Goal: Task Accomplishment & Management: Manage account settings

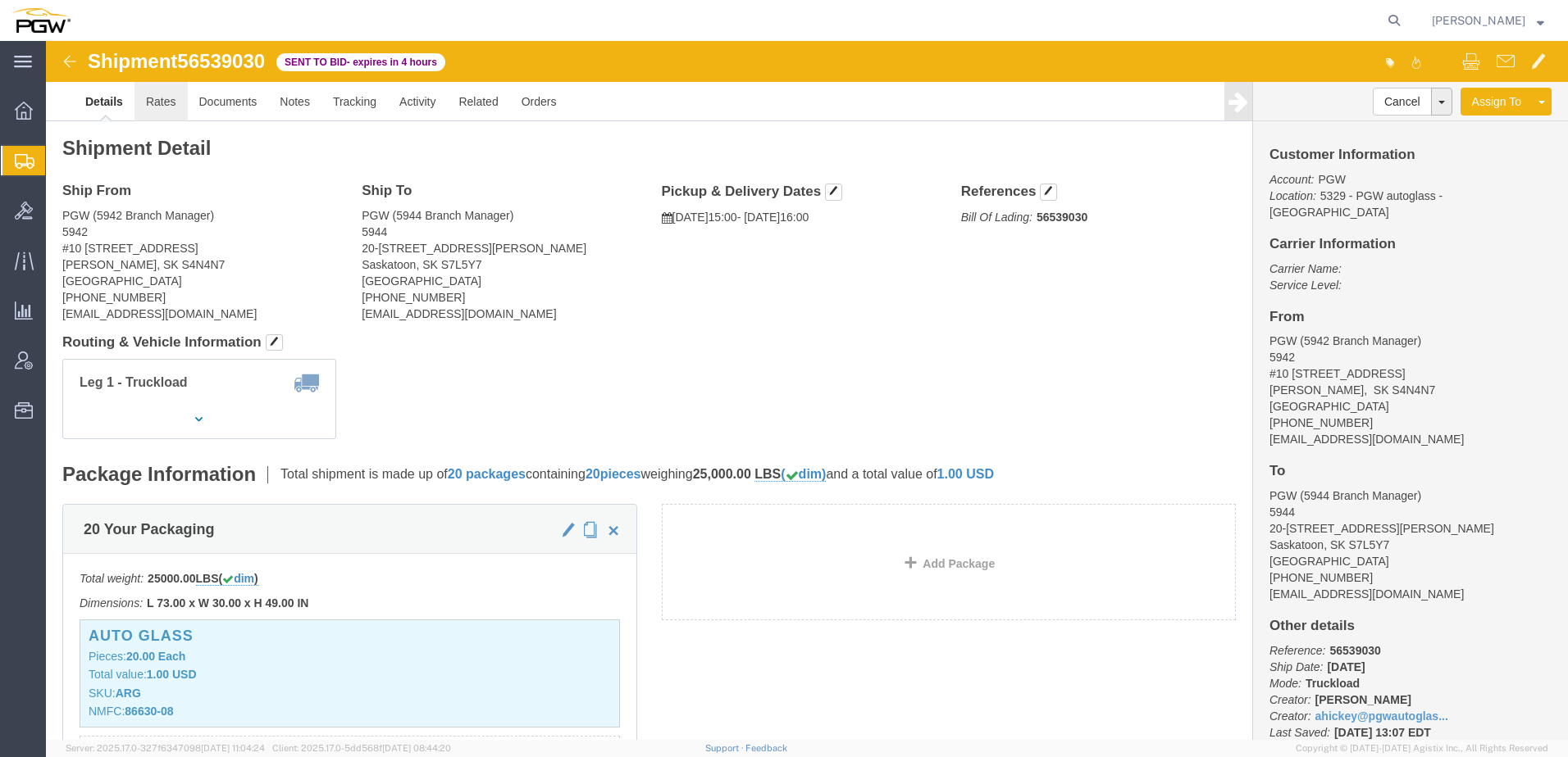
click link "Rates"
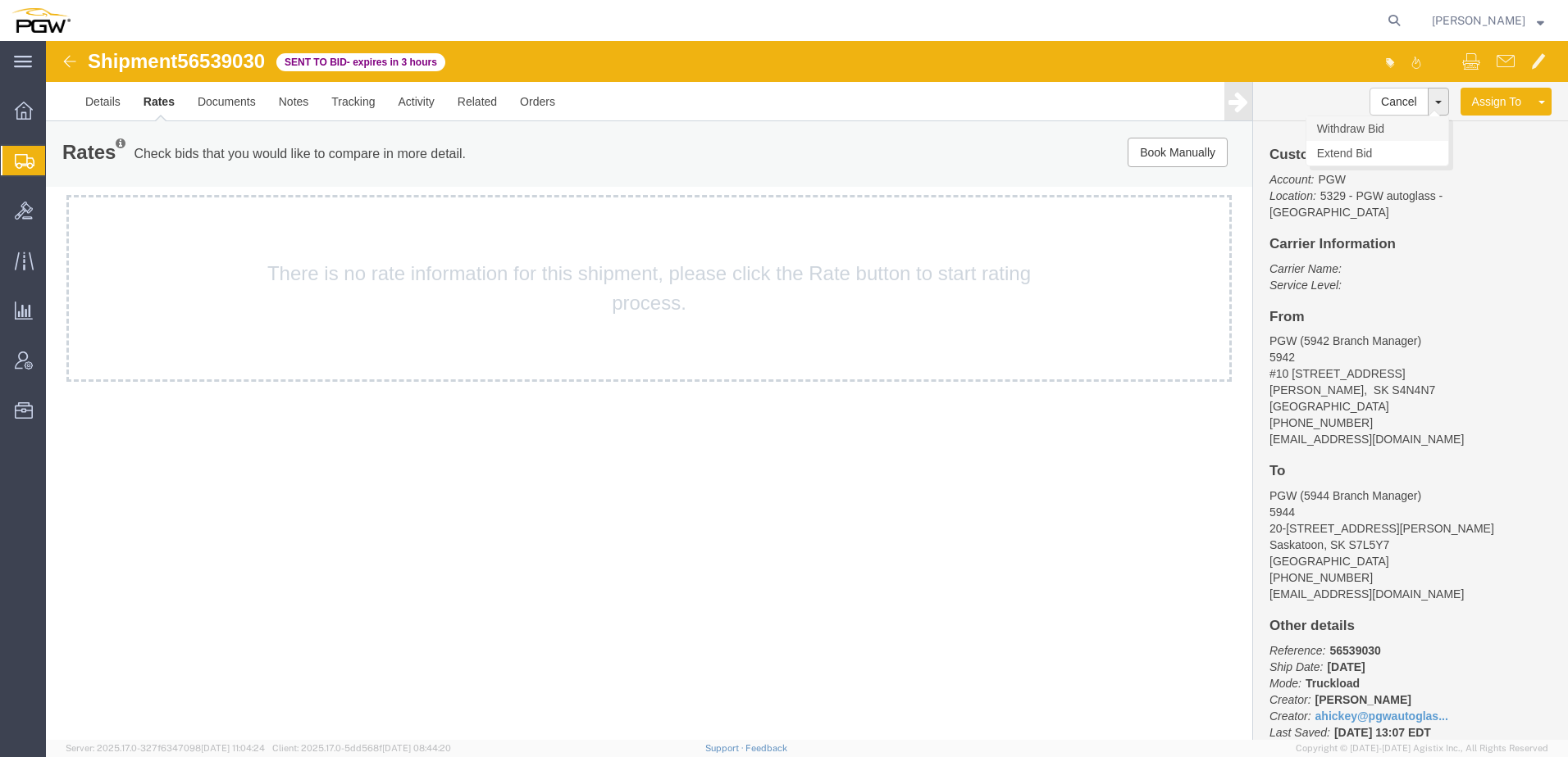
click at [1362, 127] on link "Withdraw Bid" at bounding box center [1377, 129] width 142 height 24
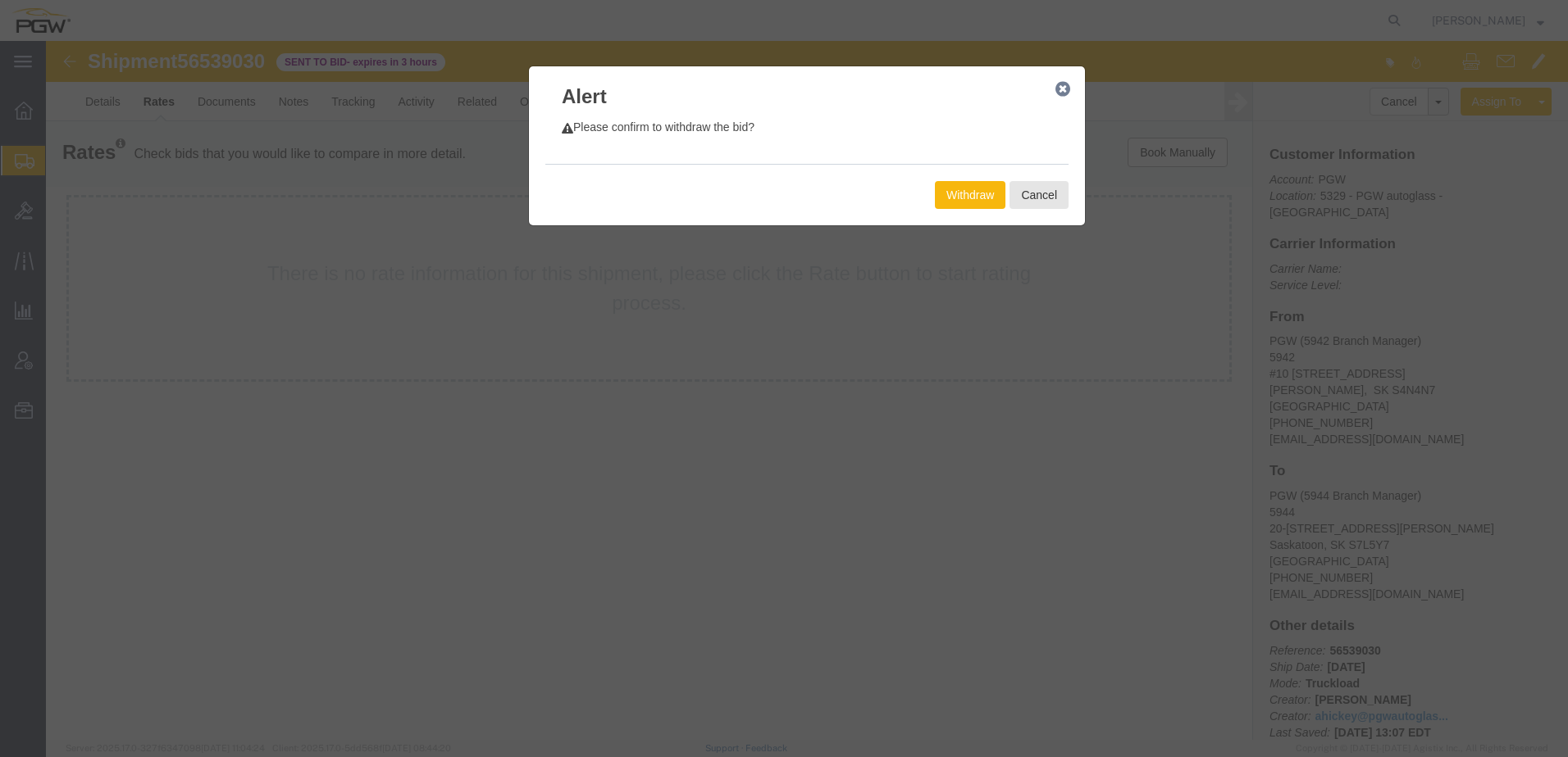
click at [987, 192] on button "Withdraw" at bounding box center [969, 195] width 70 height 28
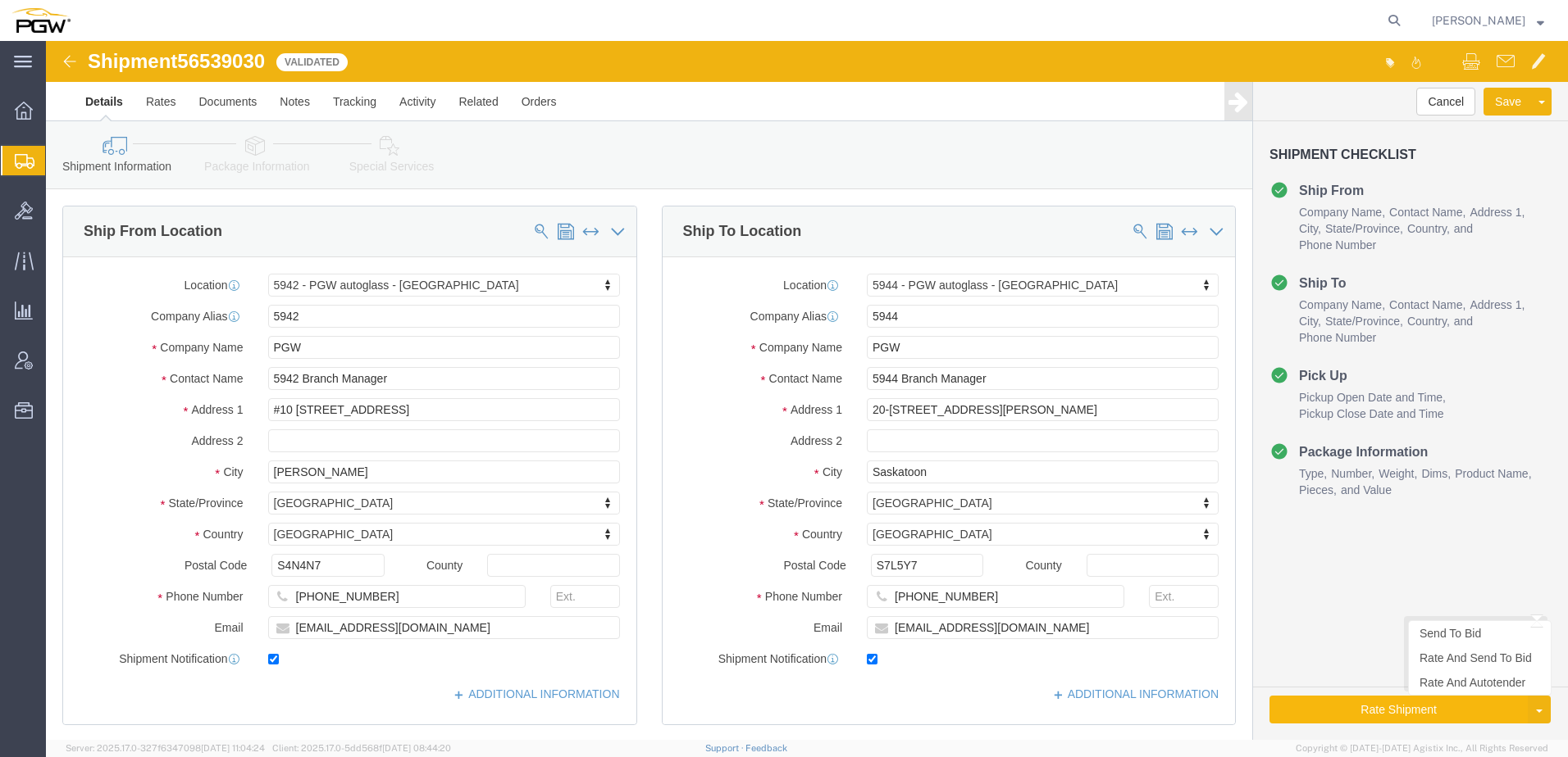
select select "28521"
select select "28523"
click link "Send To Bid"
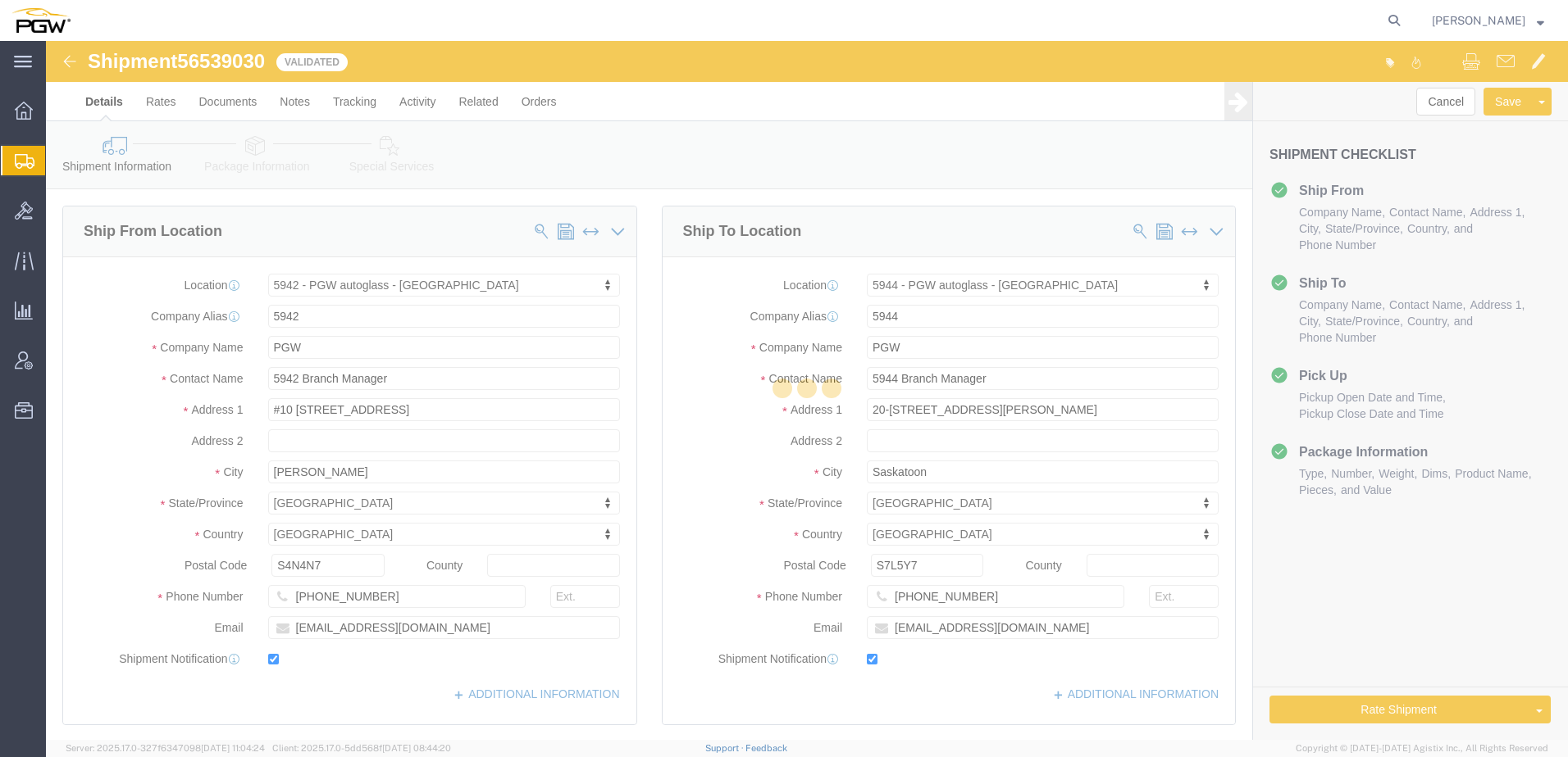
select select "TL"
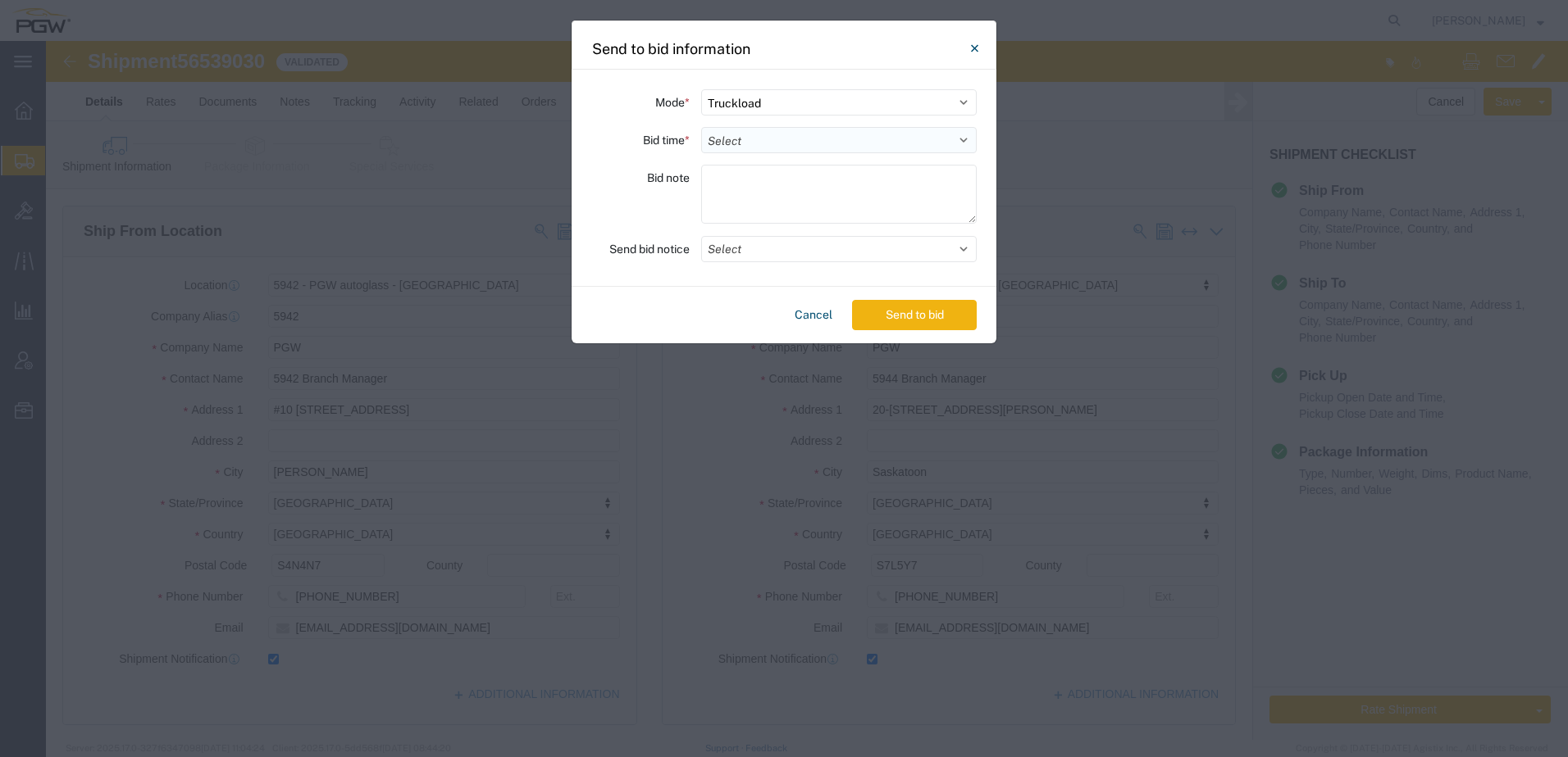
click at [791, 144] on select "Select 30 Min (Rush) 1 Hour (Rush) 2 Hours (Rush) 4 Hours (Rush) 8 Hours (Rush)…" at bounding box center [839, 140] width 276 height 26
click at [701, 127] on select "Select 30 Min (Rush) 1 Hour (Rush) 2 Hours (Rush) 4 Hours (Rush) 8 Hours (Rush)…" at bounding box center [839, 140] width 276 height 26
click at [770, 136] on select "Select 30 Min (Rush) 1 Hour (Rush) 2 Hours (Rush) 4 Hours (Rush) 8 Hours (Rush)…" at bounding box center [839, 140] width 276 height 26
select select "2"
click at [701, 127] on select "Select 30 Min (Rush) 1 Hour (Rush) 2 Hours (Rush) 4 Hours (Rush) 8 Hours (Rush)…" at bounding box center [839, 140] width 276 height 26
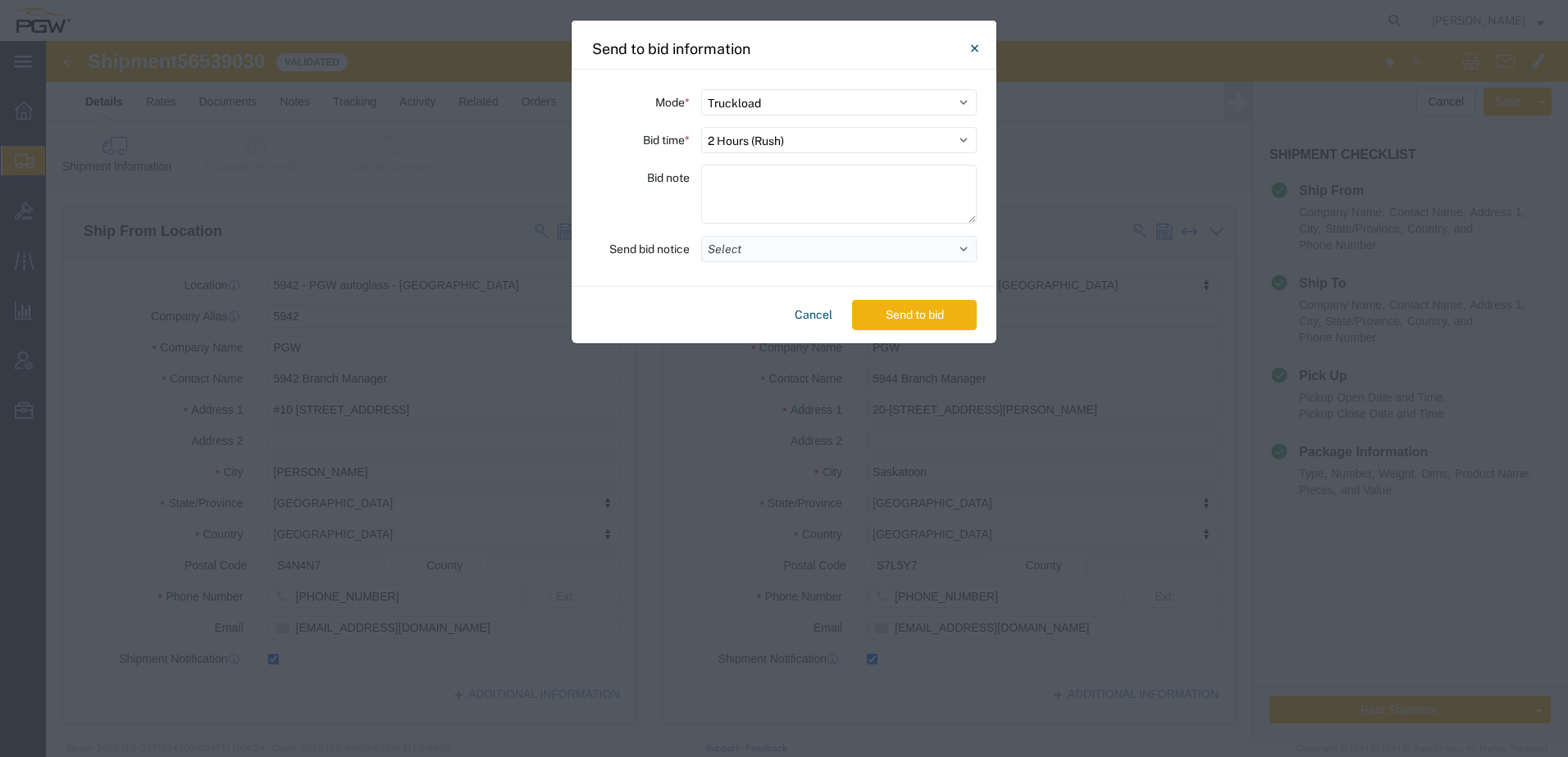
click at [738, 250] on button "Select" at bounding box center [839, 250] width 276 height 26
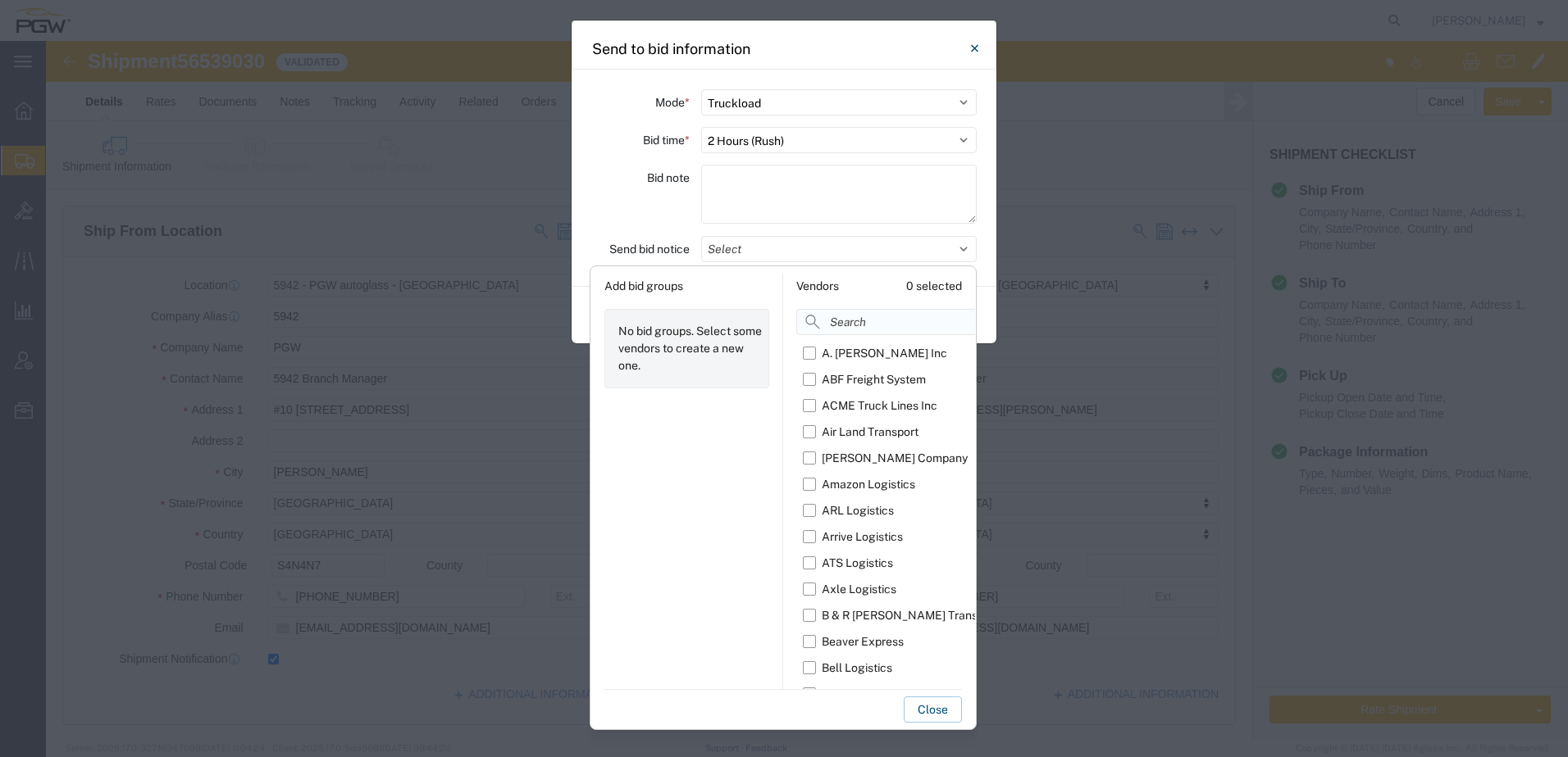
click at [858, 322] on input at bounding box center [925, 322] width 259 height 26
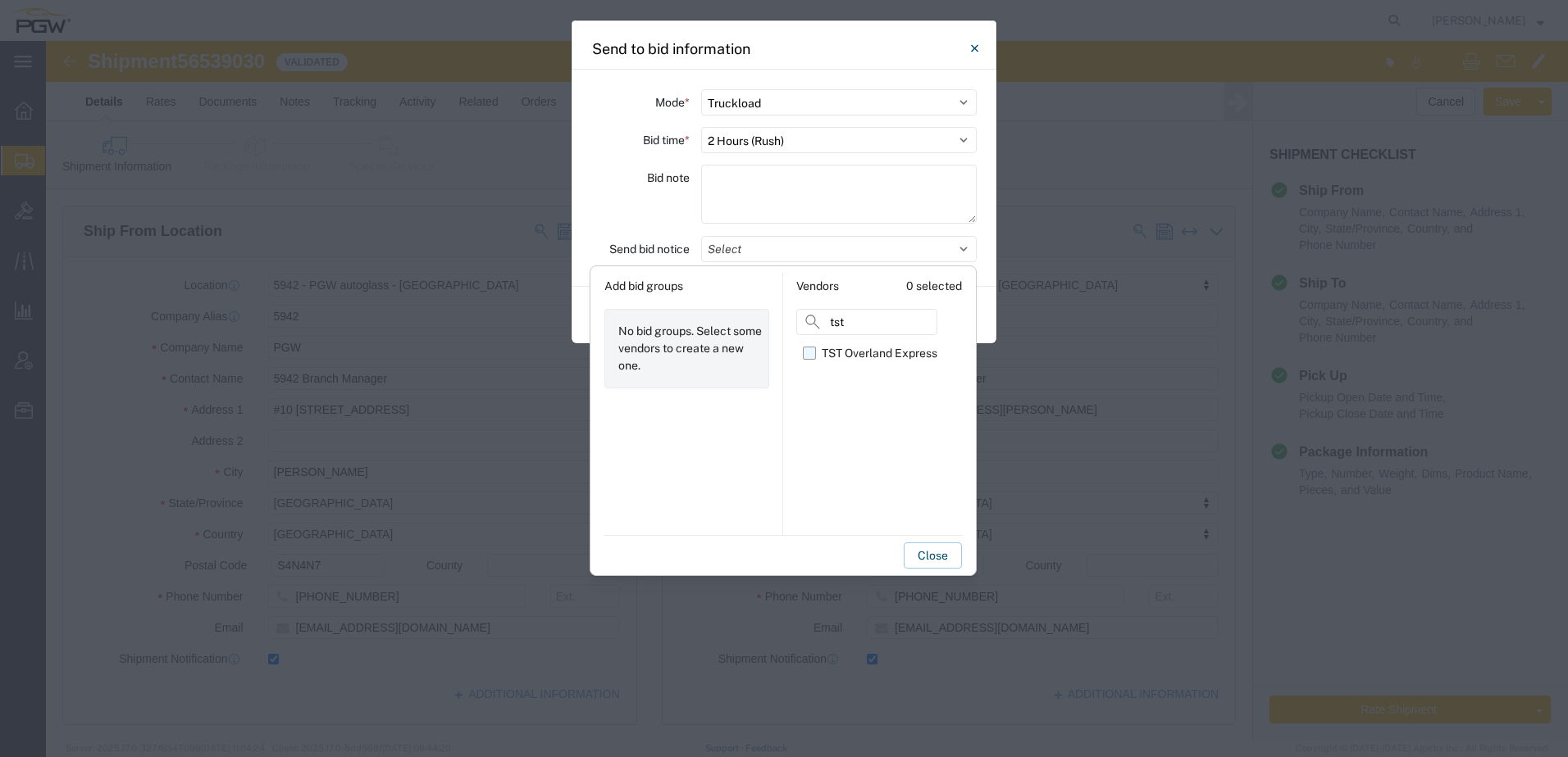
type input "tst"
click at [813, 358] on label "TST Overland Express" at bounding box center [869, 354] width 134 height 26
click at [0, 0] on input "TST Overland Express" at bounding box center [0, 0] width 0 height 0
click at [806, 551] on div "Close" at bounding box center [783, 553] width 358 height 34
click at [942, 553] on button "Close" at bounding box center [933, 555] width 58 height 26
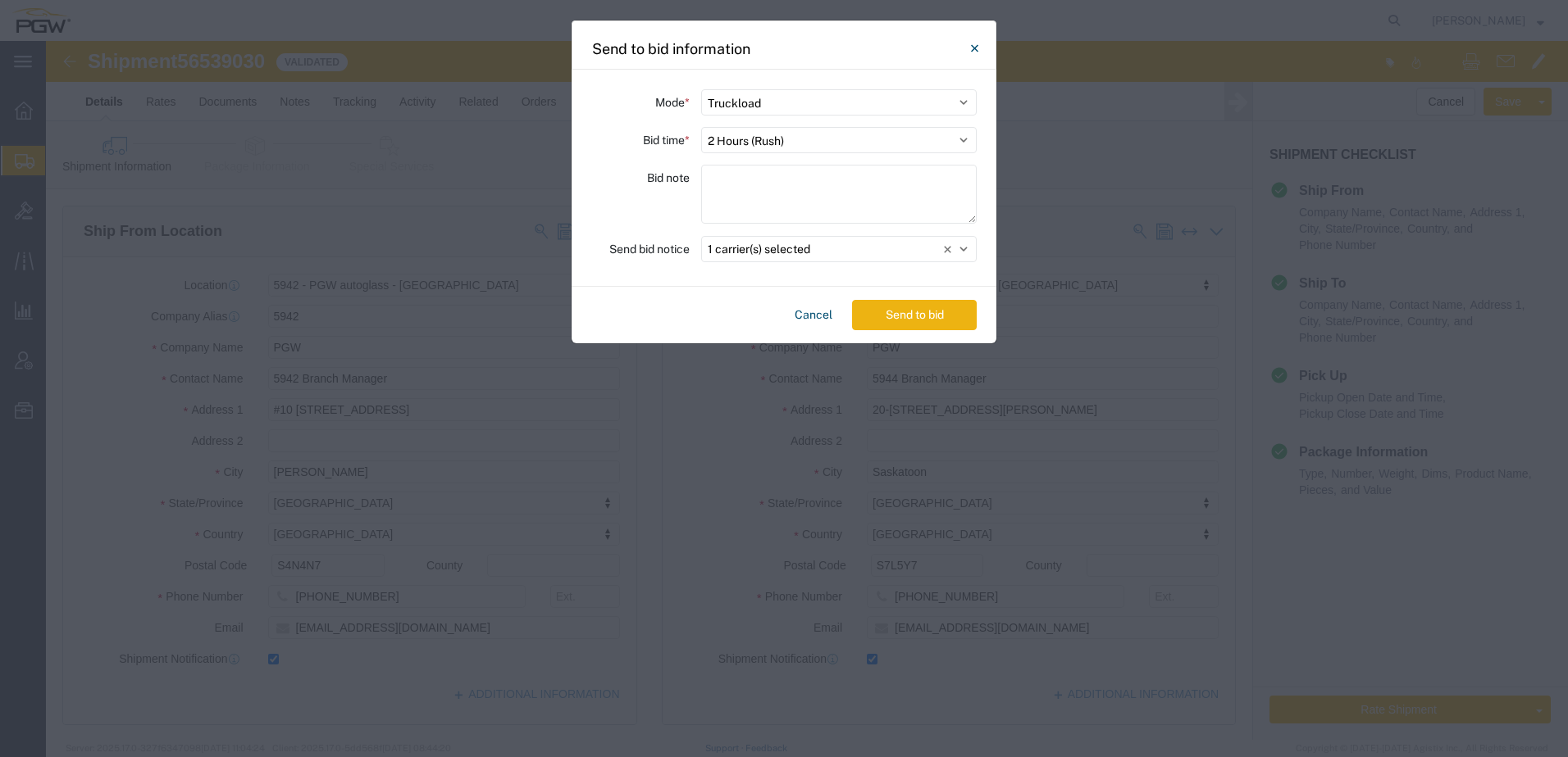
click at [935, 315] on button "Send to bid" at bounding box center [914, 315] width 125 height 30
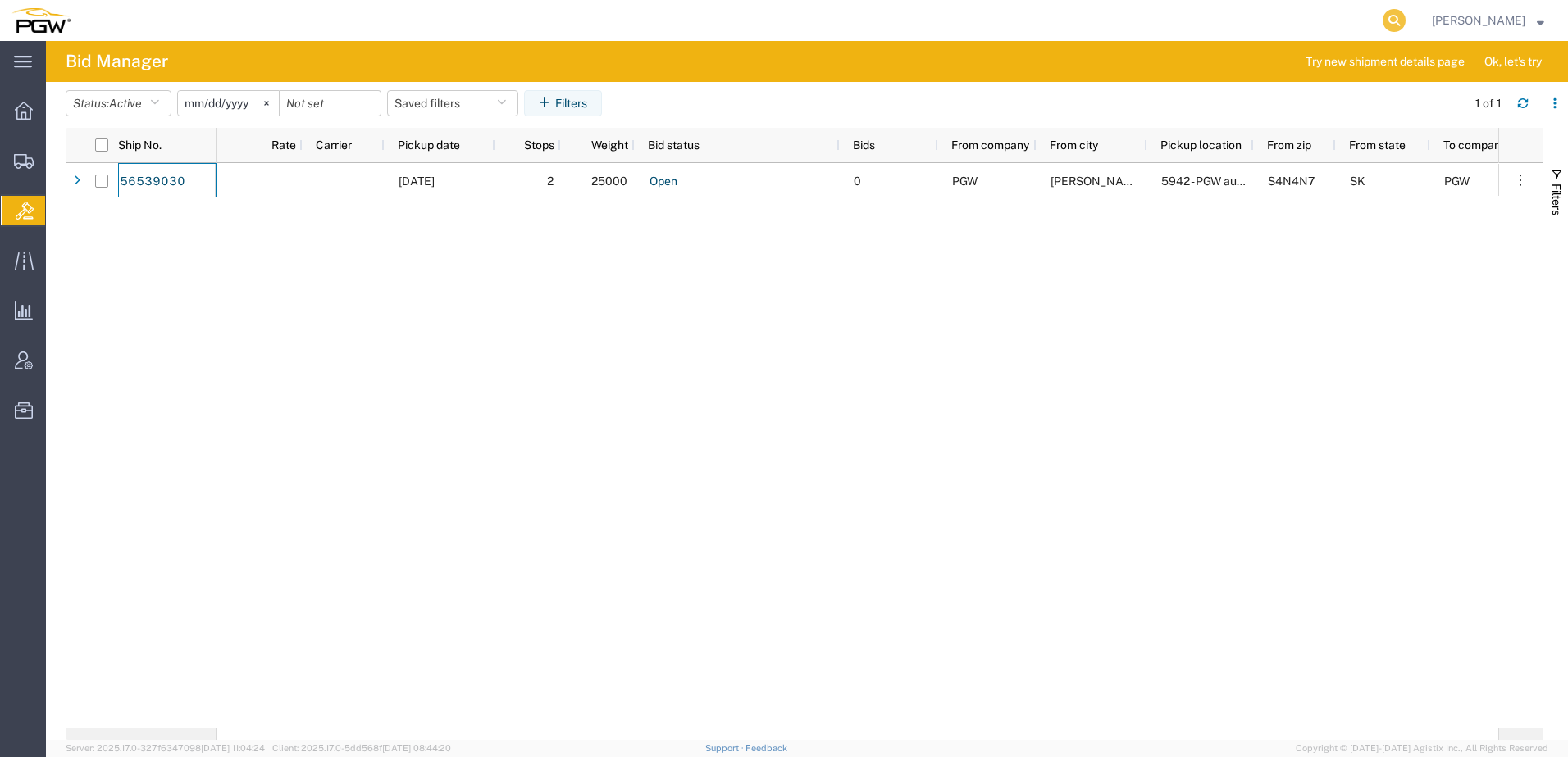
click at [1406, 23] on icon at bounding box center [1393, 21] width 23 height 23
click at [1088, 13] on input "search" at bounding box center [1133, 21] width 498 height 39
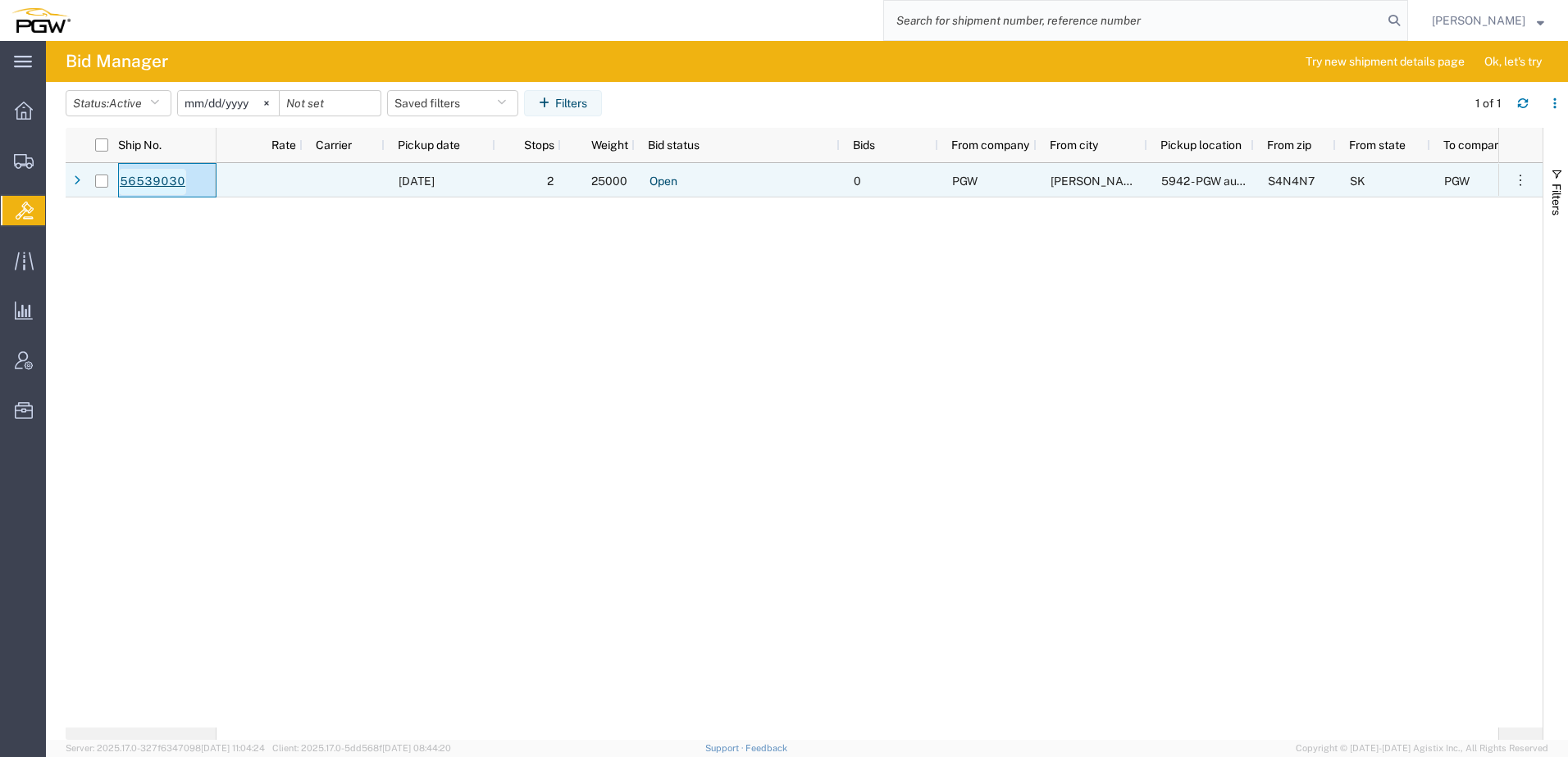
click at [160, 181] on link "56539030" at bounding box center [153, 182] width 68 height 26
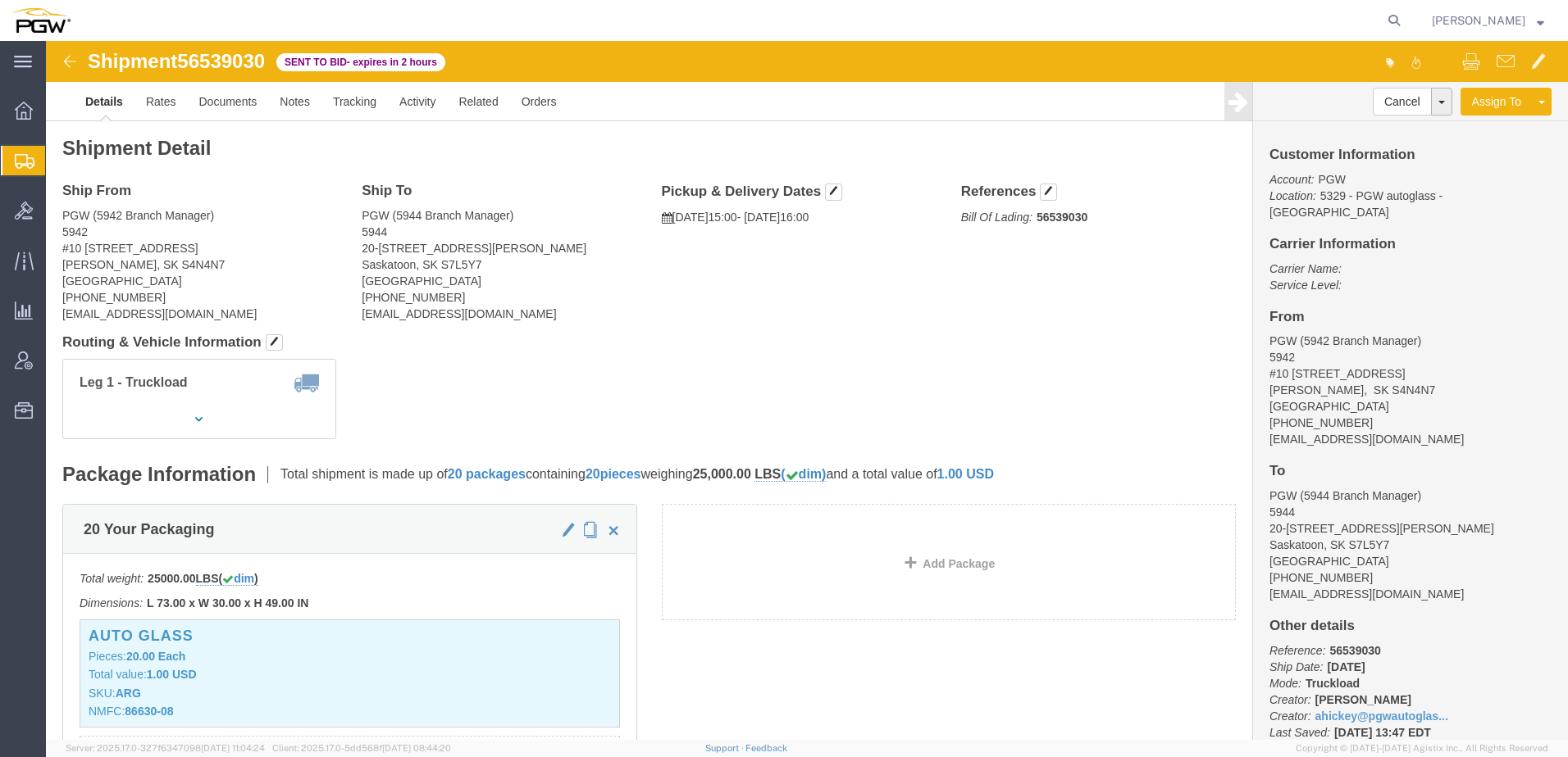
click div "Ship From PGW (5942 Branch Manager) 5942 #10 [STREET_ADDRESS][PERSON_NAME] [PHO…"
click div "Leg 1 - Truckload Vehicle 1: Standard Dry Van Number of trucks: 1"
click link "Rates"
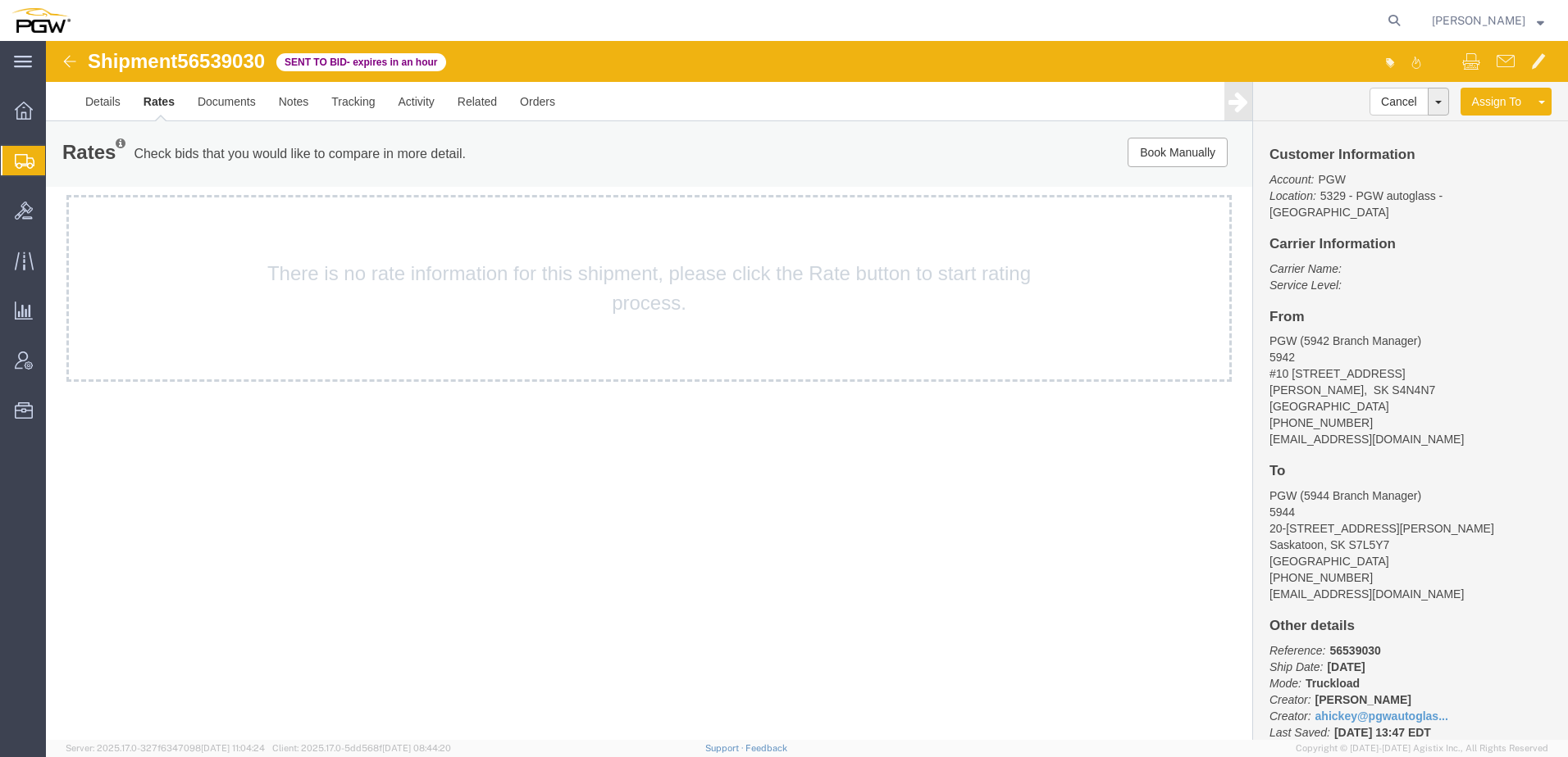
click at [416, 390] on div "Shipment 56539030 Sent to Bid - expires in an hour Details Rates Documents Note…" at bounding box center [807, 390] width 1522 height 699
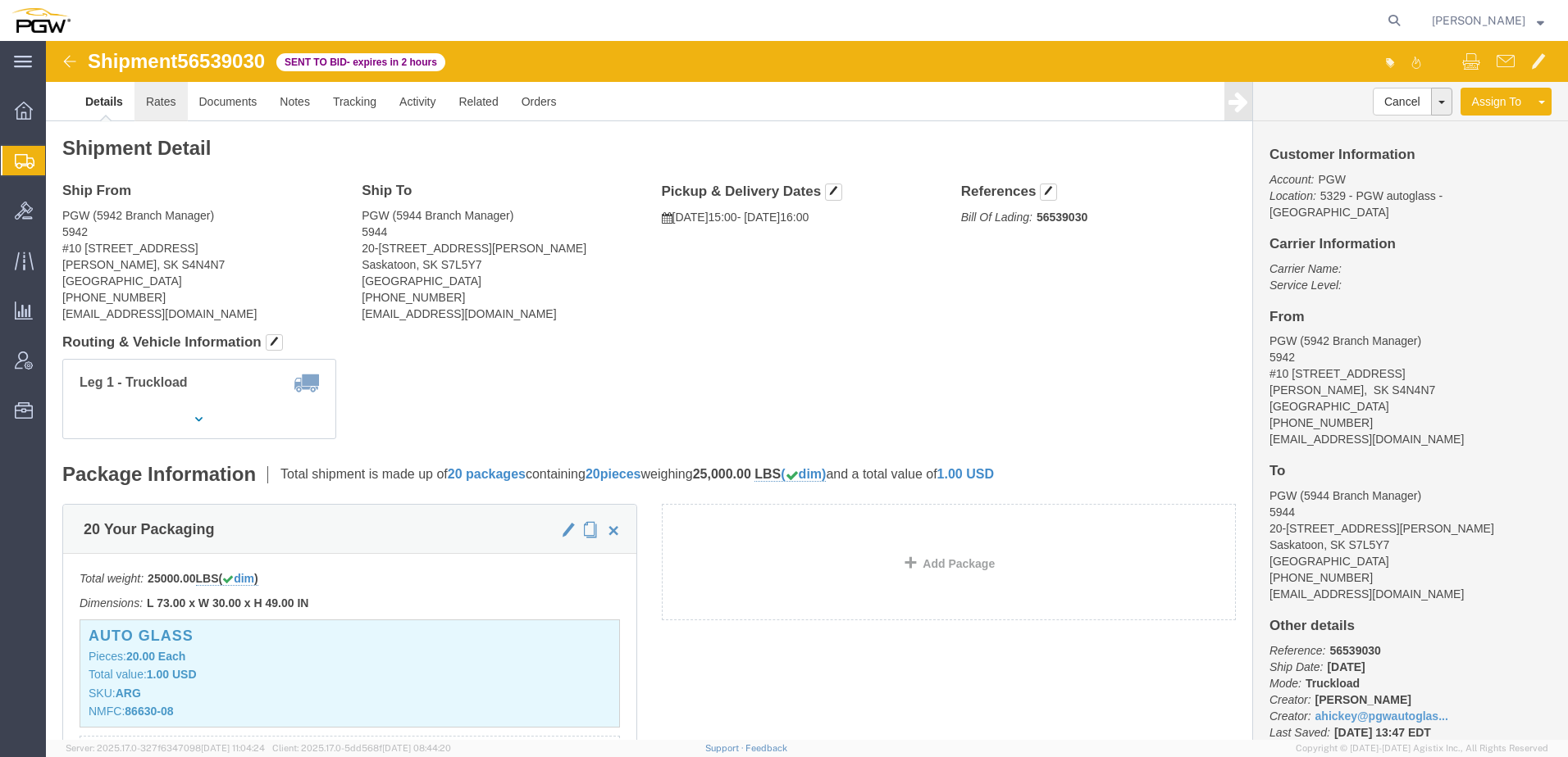
click link "Rates"
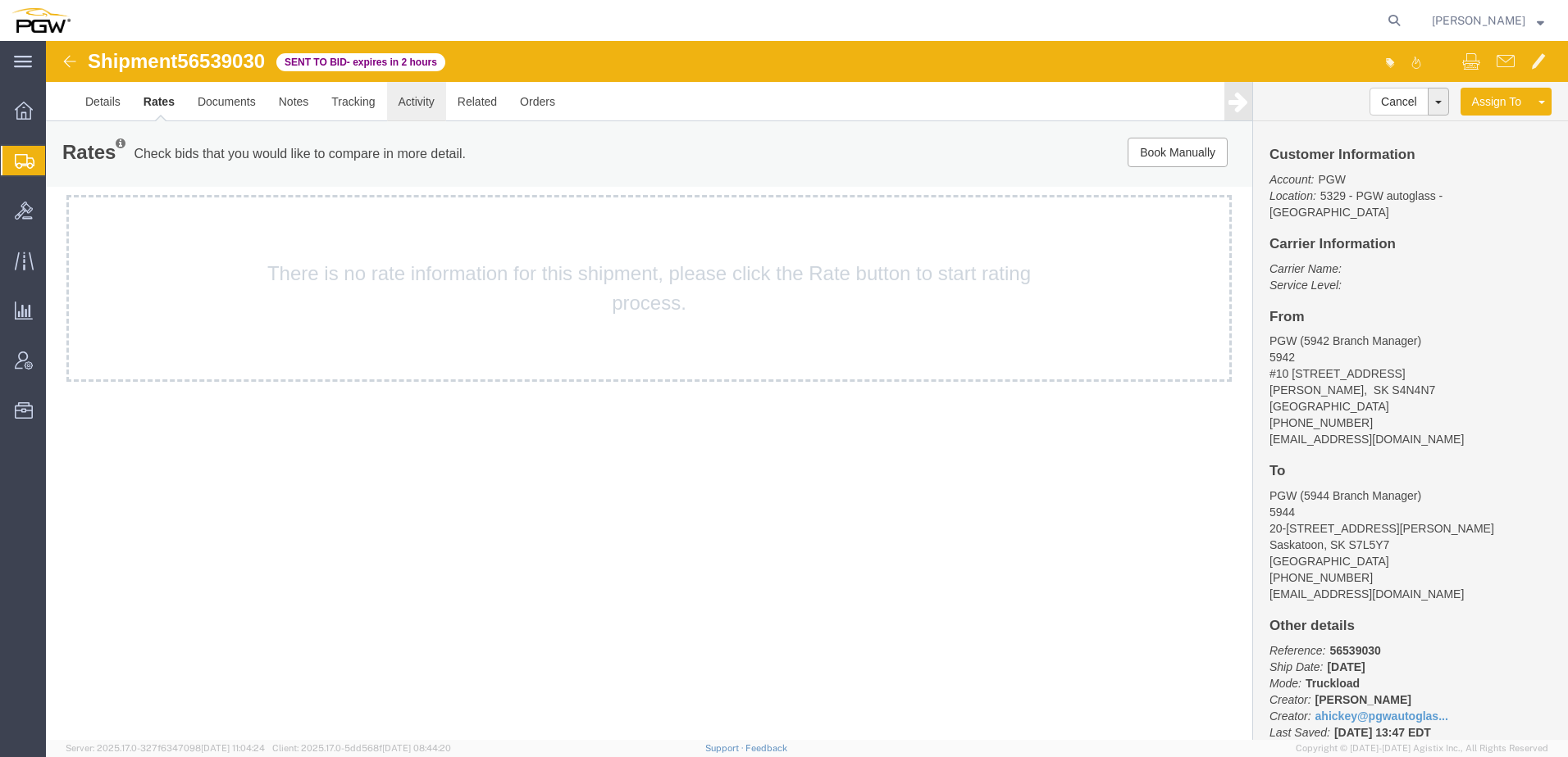
click at [425, 100] on link "Activity" at bounding box center [416, 101] width 59 height 39
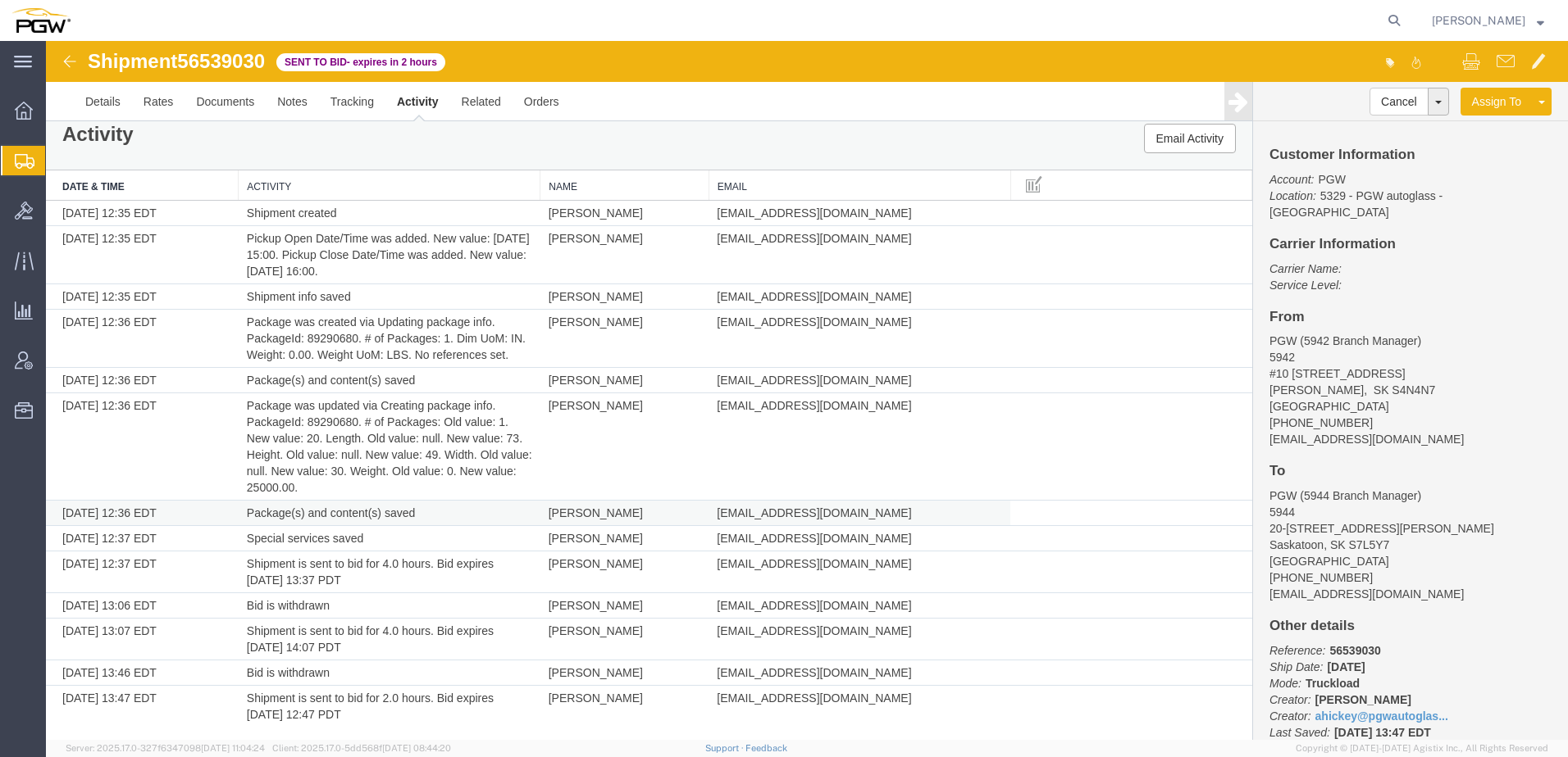
scroll to position [18, 0]
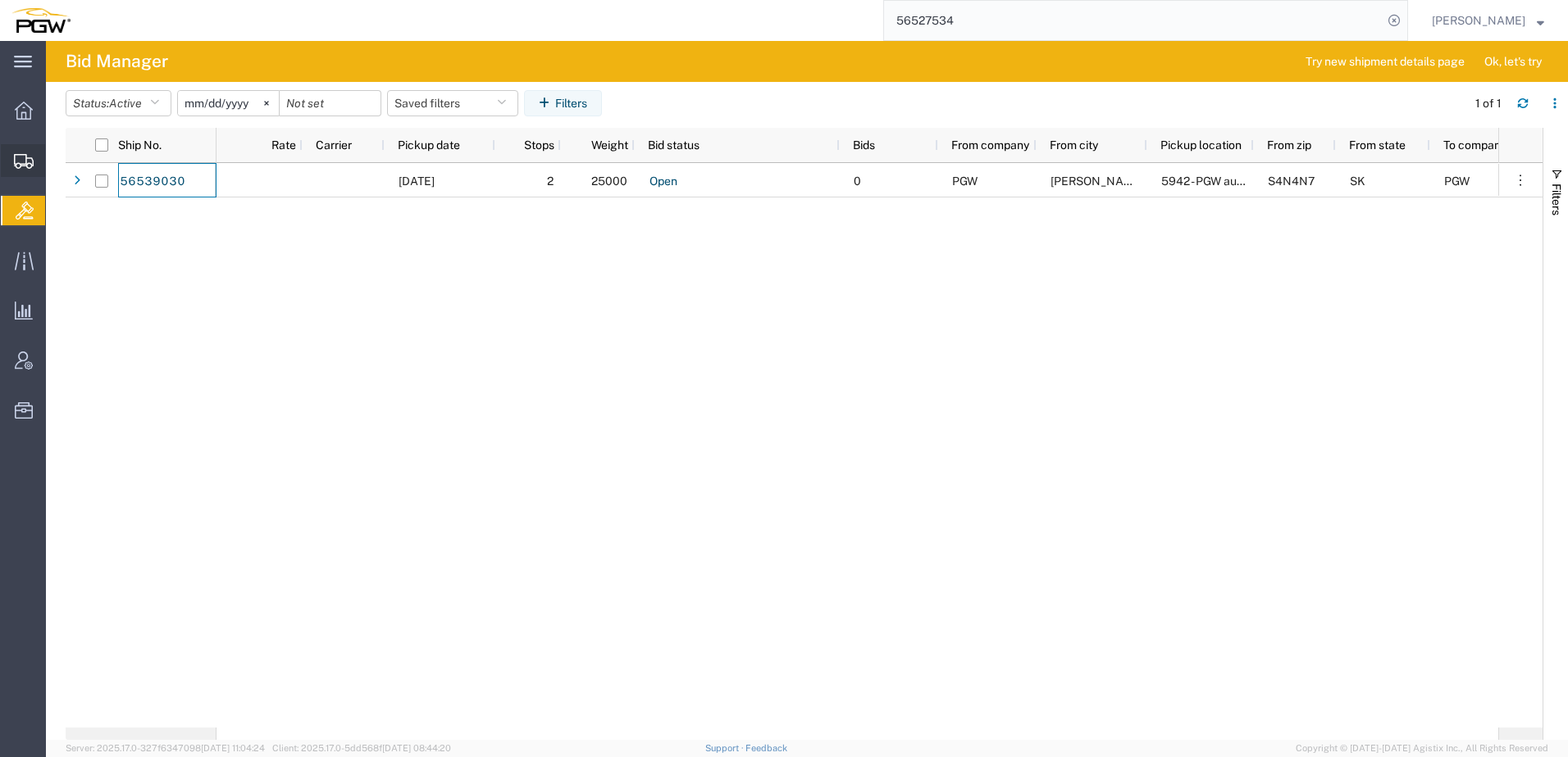
click at [0, 0] on span "Shipment Manager" at bounding box center [0, 0] width 0 height 0
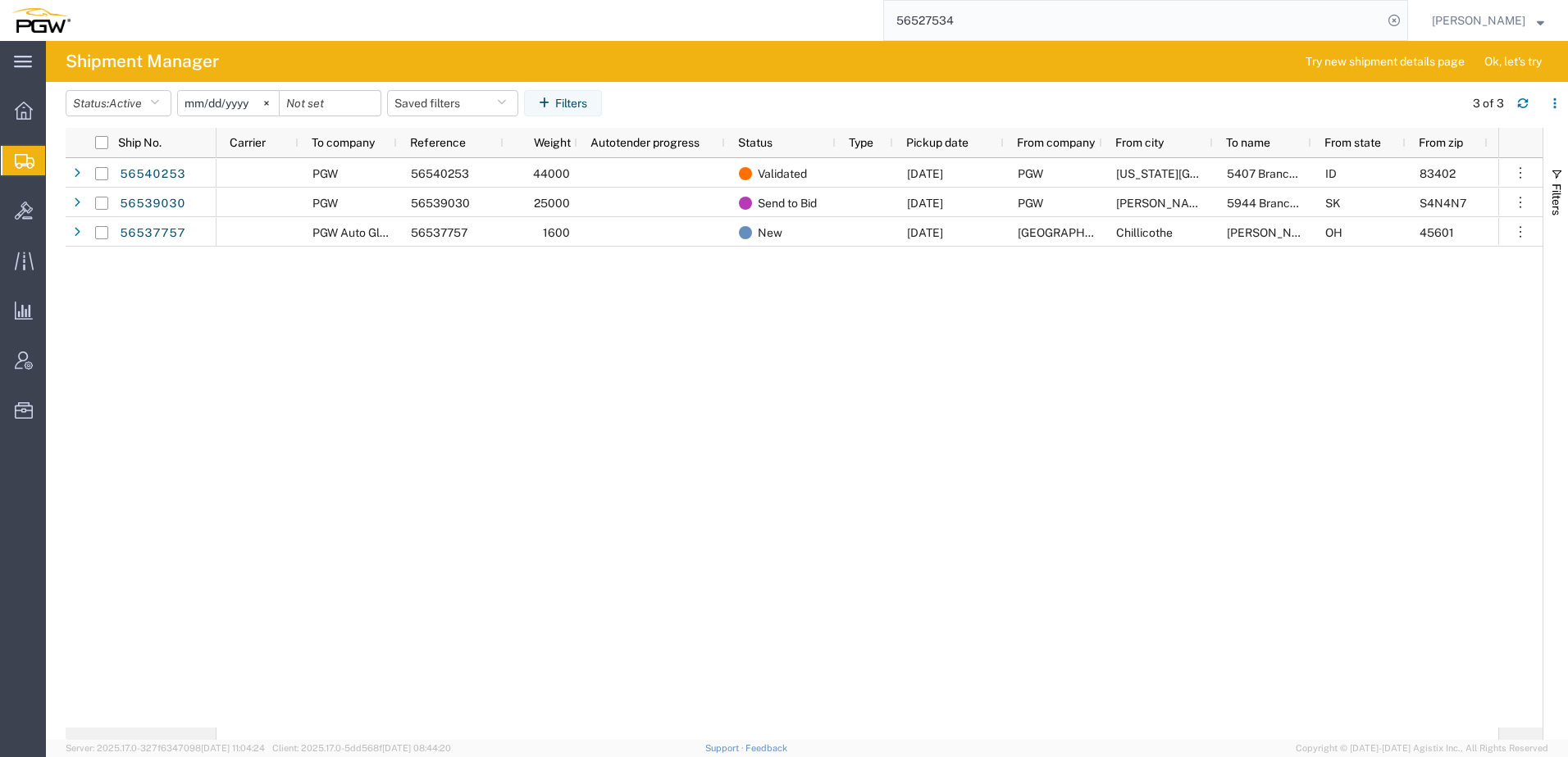
click at [449, 344] on div "PGW 56540253 44000 Validated 08/20/2025 PGW Idaho Falls 5407 Branch Manager ID …" at bounding box center [858, 443] width 1282 height 569
drag, startPoint x: 675, startPoint y: 727, endPoint x: 905, endPoint y: 742, distance: 230.5
click at [976, 726] on div "PGW 56540253 44000 Validated 08/20/2025 PGW Idaho Falls 5407 Branch Manager ID …" at bounding box center [858, 443] width 1282 height 569
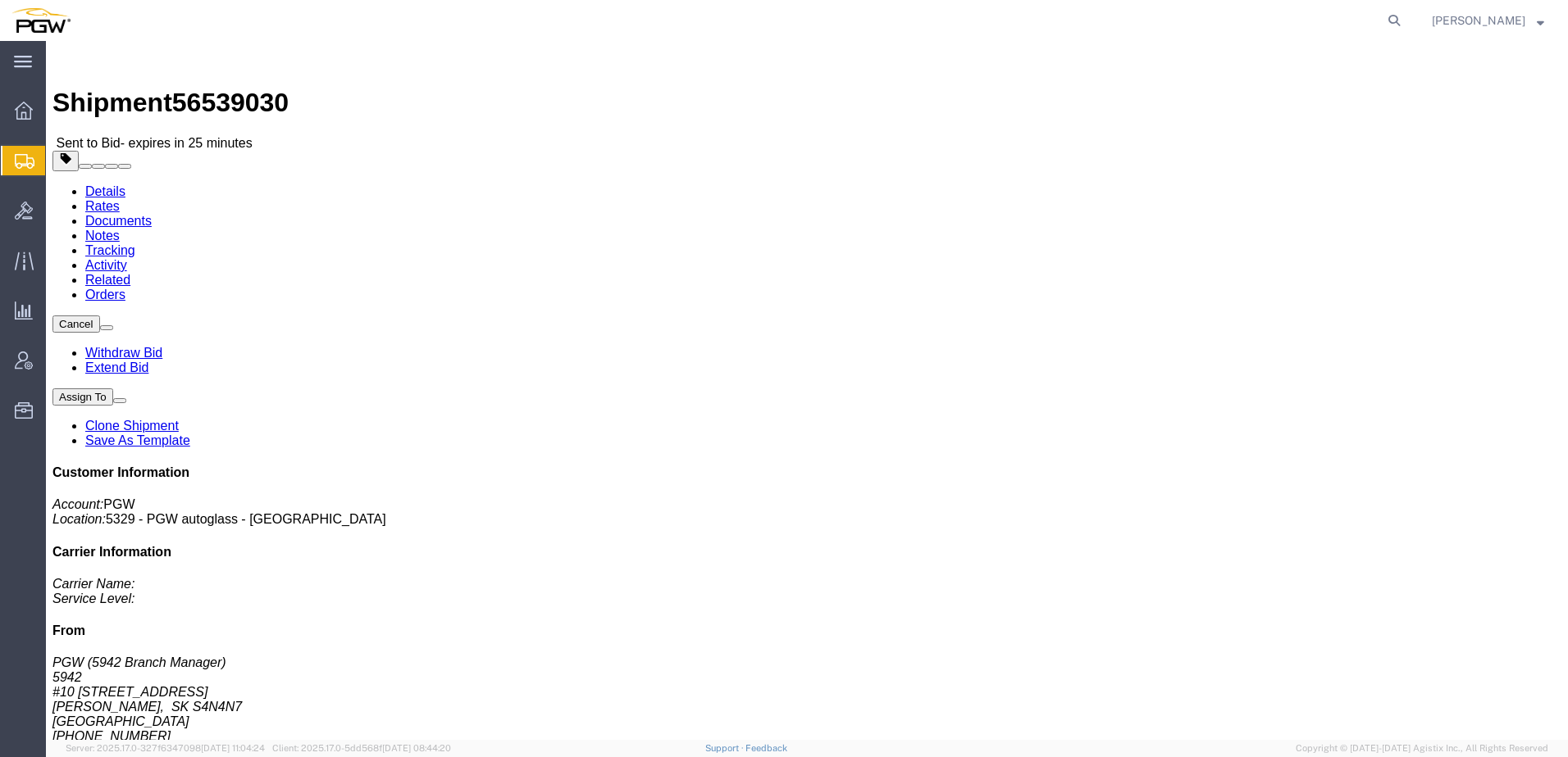
click h4 "Ship From"
click link "Rates"
drag, startPoint x: 186, startPoint y: 61, endPoint x: 265, endPoint y: 58, distance: 79.1
click at [269, 88] on span "56539030" at bounding box center [231, 102] width 116 height 29
copy span "56539030"
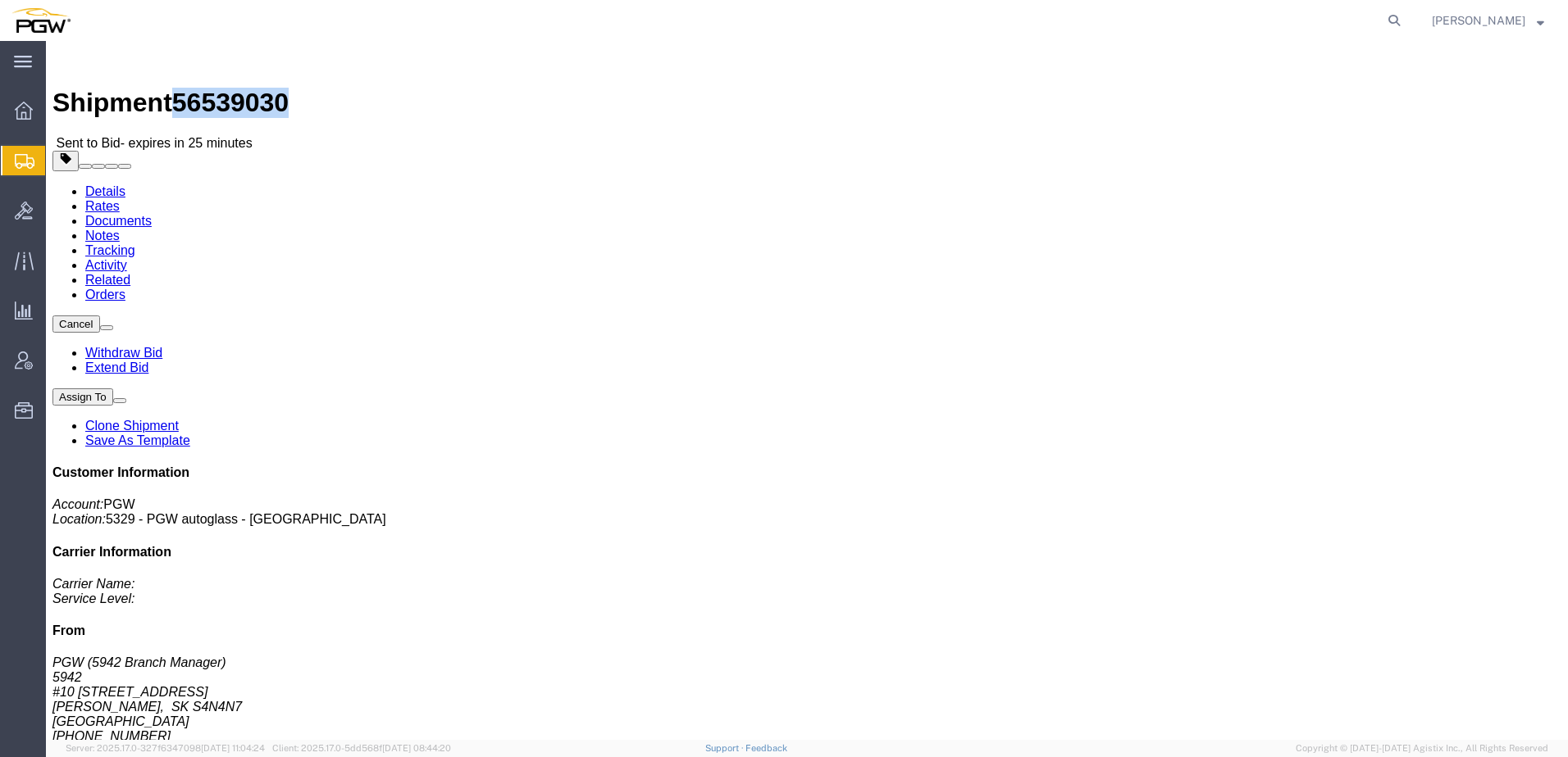
click at [86, 185] on link "Details" at bounding box center [105, 191] width 40 height 14
click link "Documents"
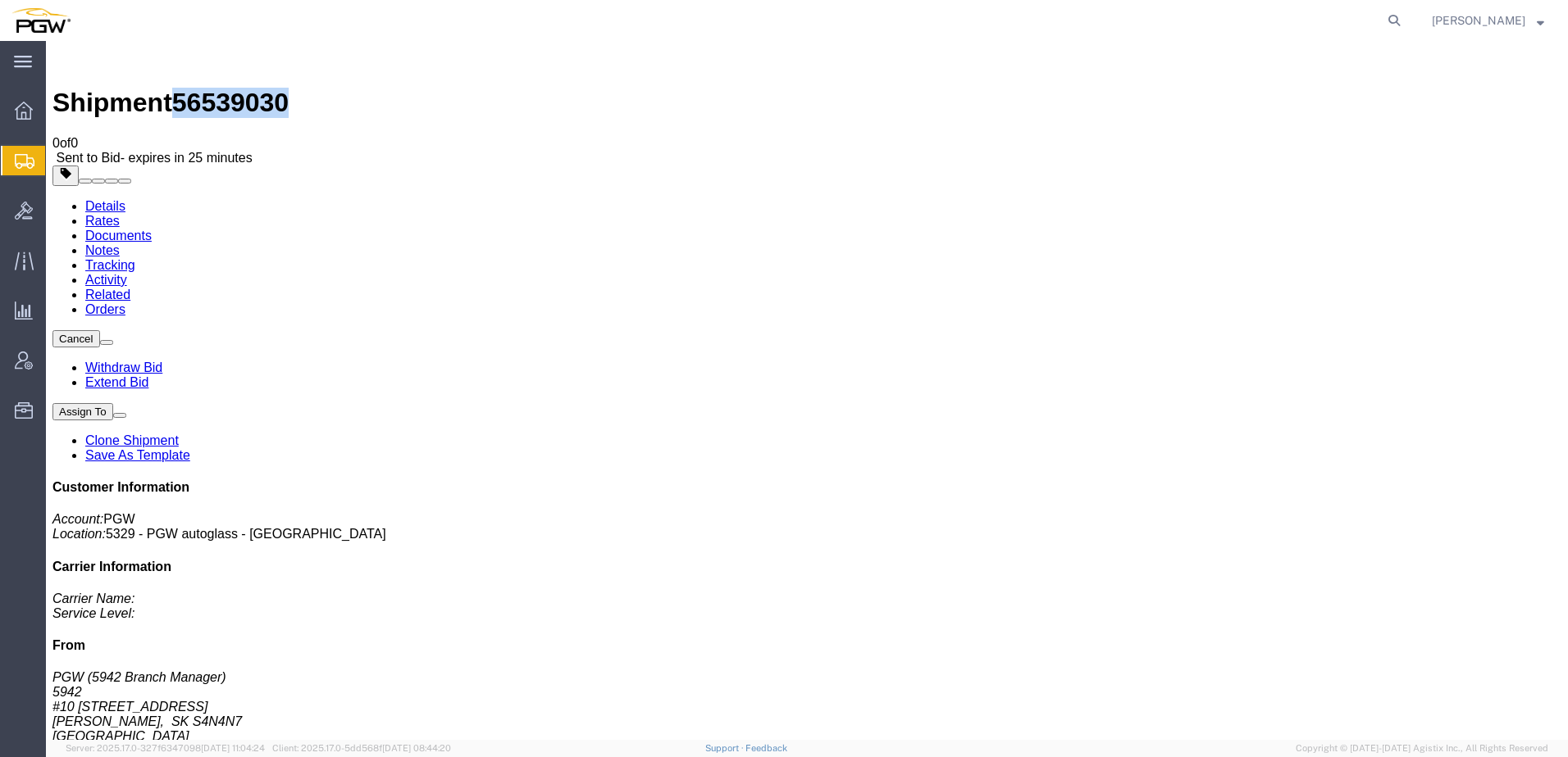
click at [95, 199] on link "Details" at bounding box center [105, 205] width 40 height 14
click div "Leg 1 - Truckload Vehicle 1: Standard Dry Van Number of trucks: 1"
click link "Documents"
click at [120, 214] on link "Rates" at bounding box center [102, 220] width 35 height 14
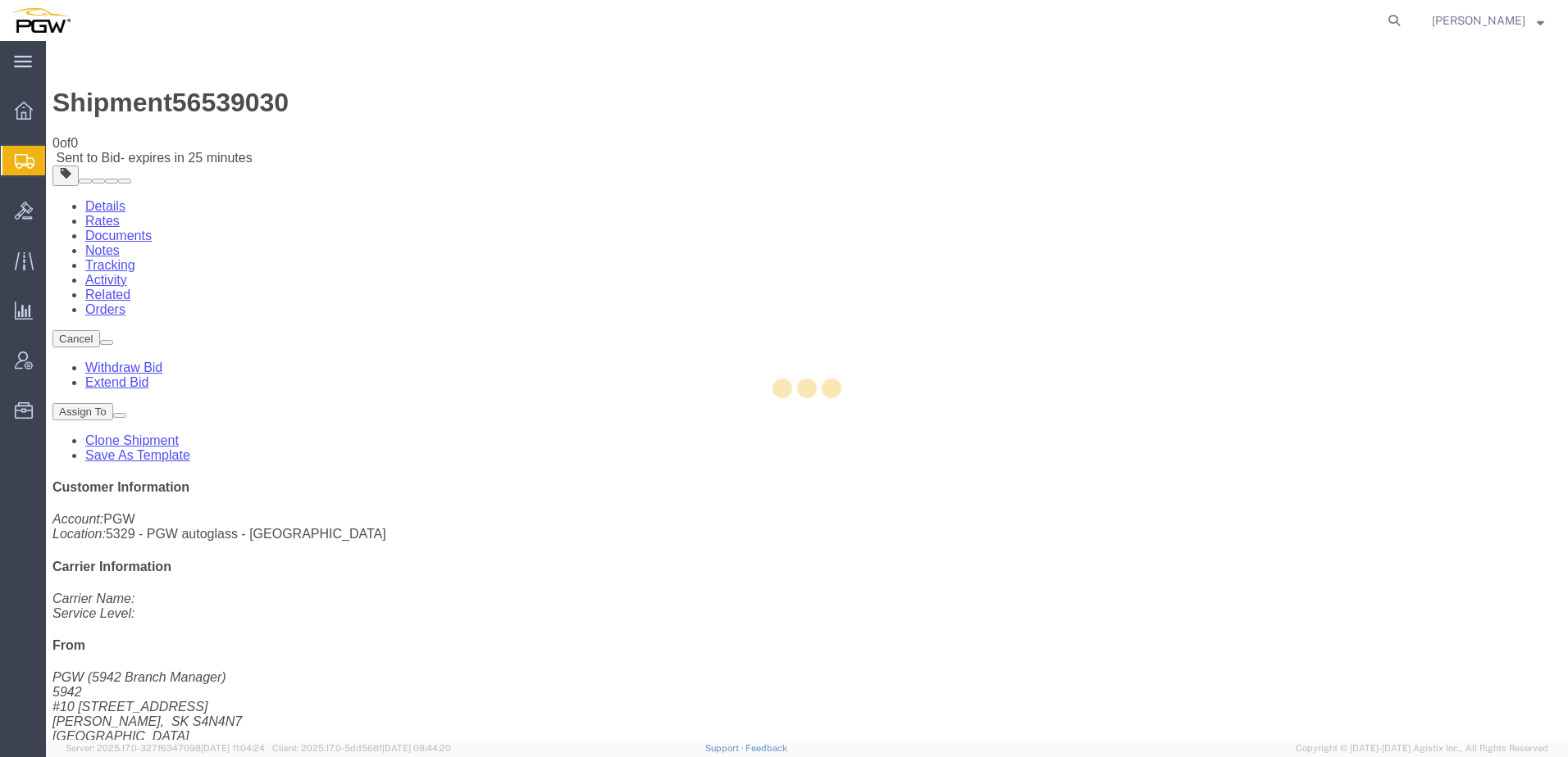
click at [110, 105] on div at bounding box center [807, 390] width 1522 height 699
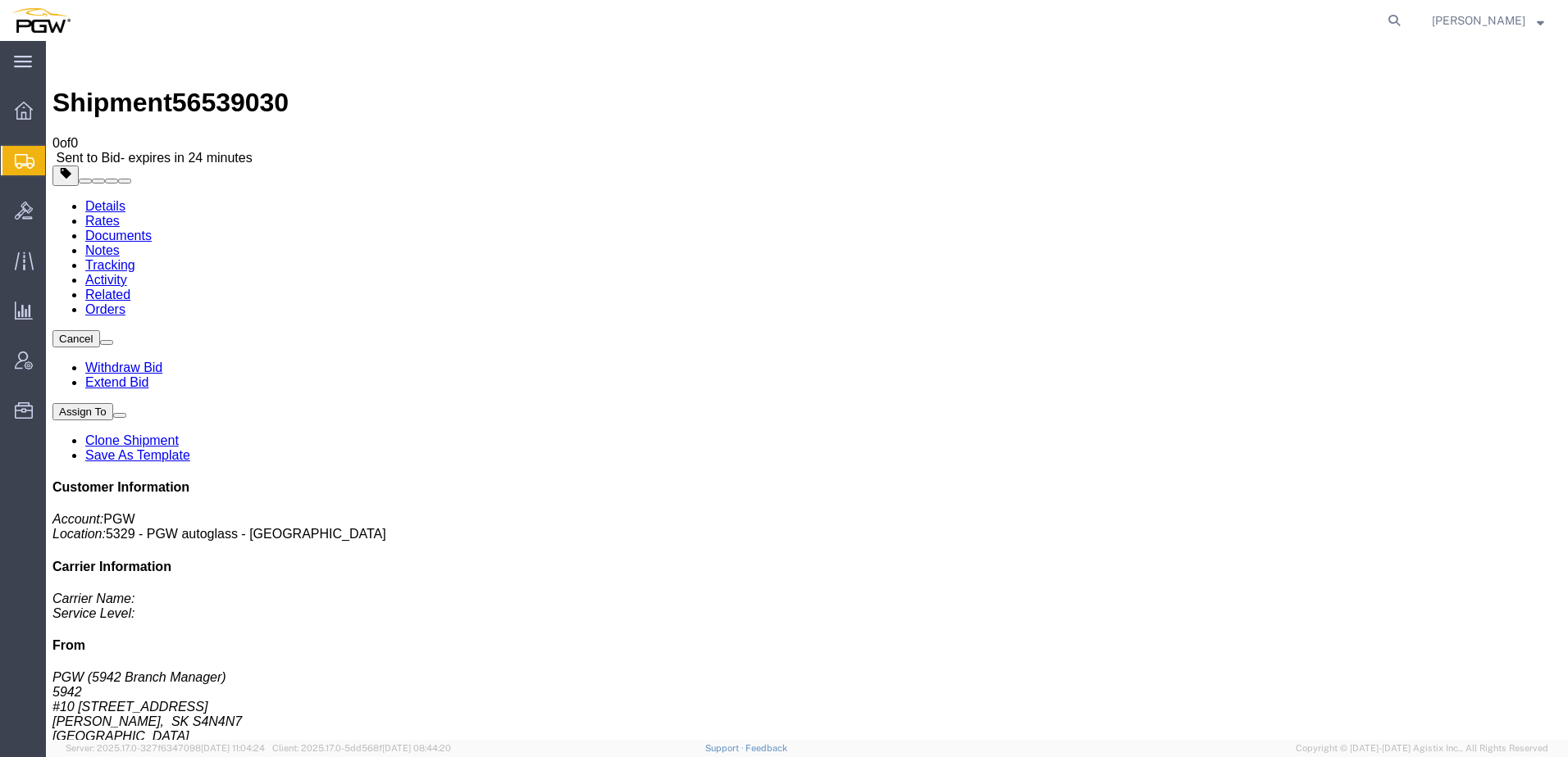
click at [107, 199] on link "Details" at bounding box center [105, 205] width 40 height 14
click div "Leg 1 - Truckload Vehicle 1: Standard Dry Van Number of trucks: 1"
click link "Documents"
